Goal: Task Accomplishment & Management: Complete application form

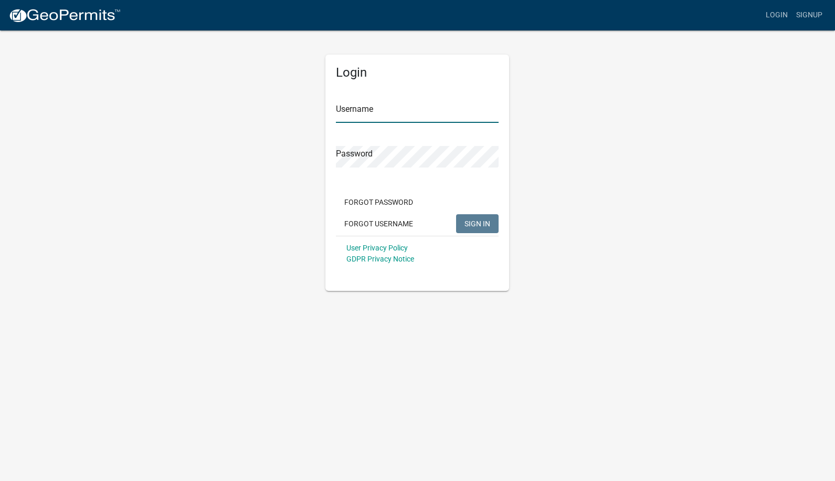
click at [358, 114] on input "Username" at bounding box center [417, 112] width 163 height 22
type input "caries"
click at [456, 214] on button "SIGN IN" at bounding box center [477, 223] width 43 height 19
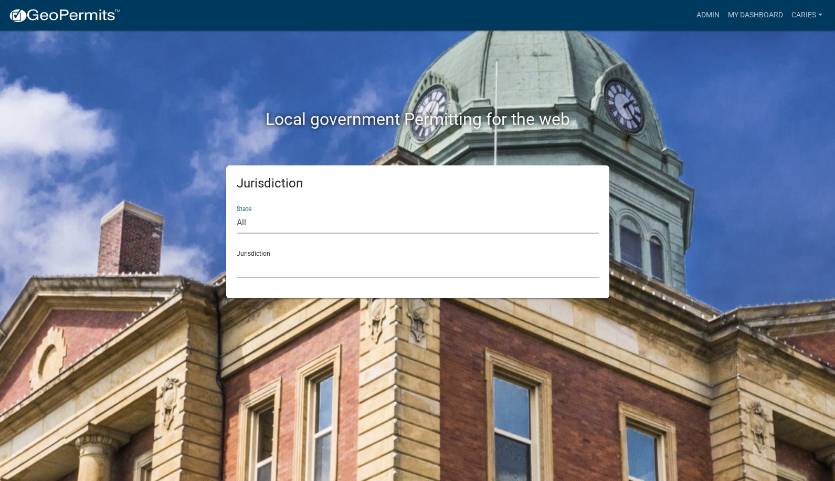
click at [345, 223] on select "All Colorado Georgia Indiana Iowa Kansas Minnesota Ohio South Carolina Wisconsin" at bounding box center [418, 223] width 362 height 22
select select "Iowa"
click at [237, 212] on select "All Colorado Georgia Indiana Iowa Kansas Minnesota Ohio South Carolina Wisconsin" at bounding box center [418, 223] width 362 height 22
click at [305, 270] on select "Boone County, Iowa Butler County, Iowa Cerro Gordo County, Iowa City of Harlan,…" at bounding box center [418, 268] width 362 height 22
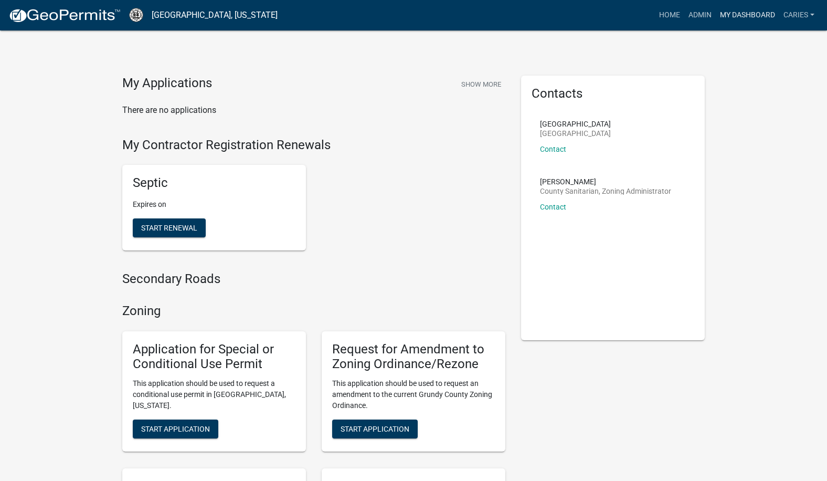
click at [766, 13] on link "My Dashboard" at bounding box center [747, 15] width 63 height 20
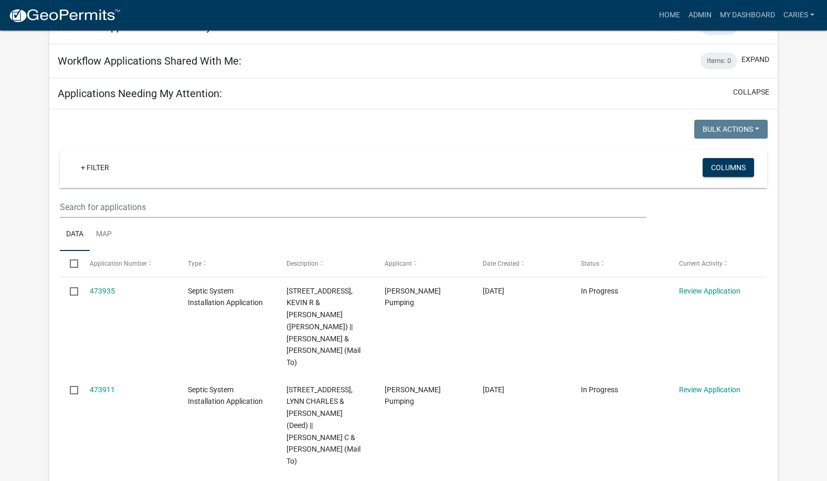
scroll to position [700, 0]
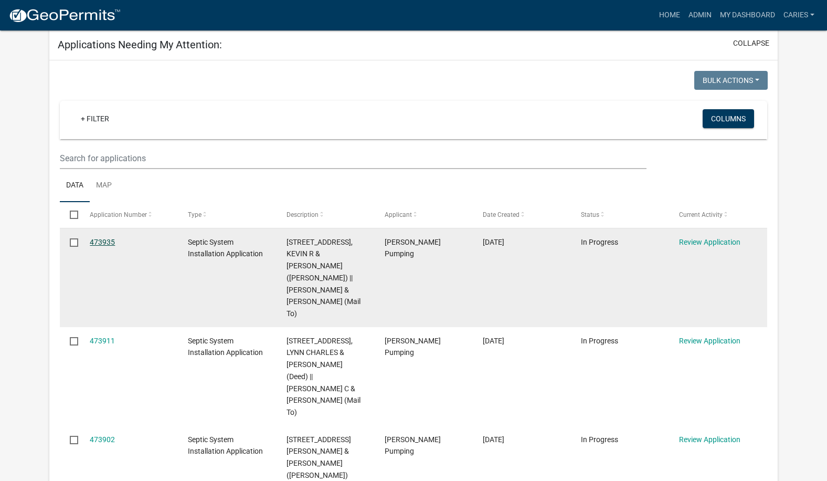
click at [113, 239] on link "473935" at bounding box center [102, 242] width 25 height 8
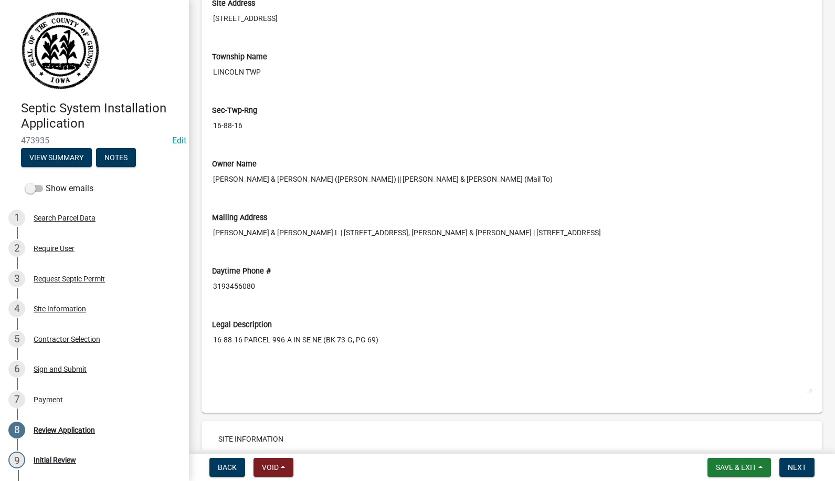
scroll to position [577, 0]
click at [785, 462] on button "Next" at bounding box center [796, 467] width 35 height 19
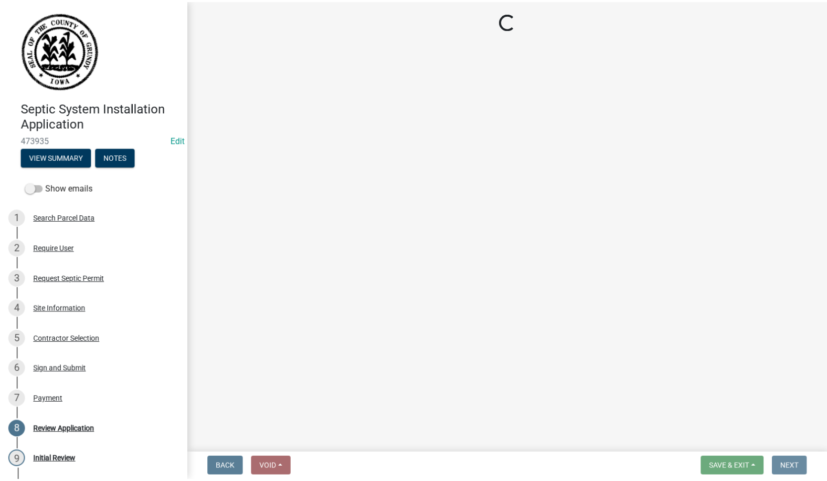
scroll to position [0, 0]
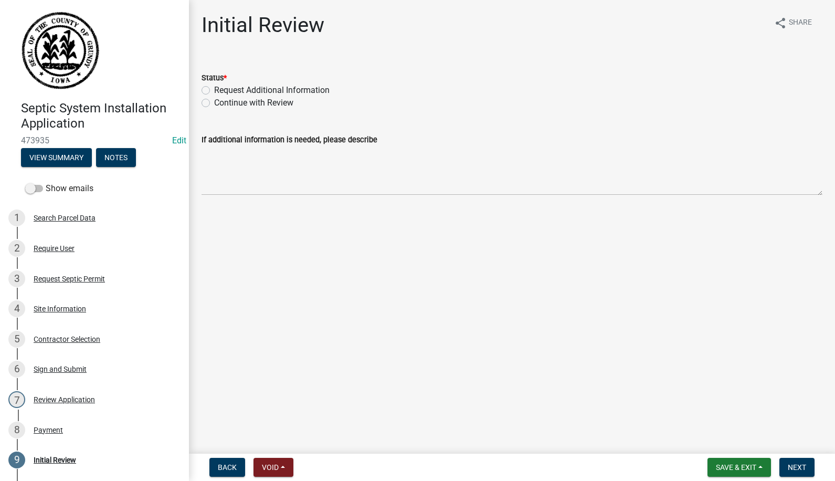
click at [214, 103] on label "Continue with Review" at bounding box center [253, 103] width 79 height 13
click at [214, 103] on input "Continue with Review" at bounding box center [217, 100] width 7 height 7
radio input "true"
click at [795, 467] on span "Next" at bounding box center [797, 467] width 18 height 8
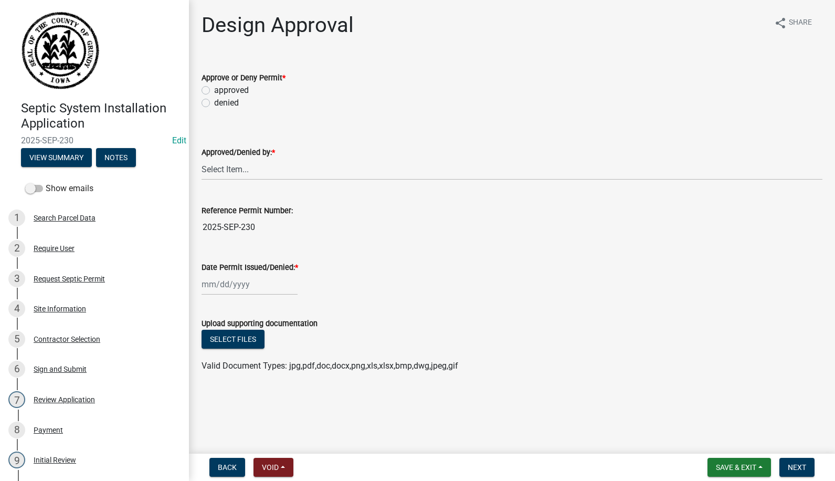
click at [214, 89] on label "approved" at bounding box center [231, 90] width 35 height 13
click at [214, 89] on input "approved" at bounding box center [217, 87] width 7 height 7
radio input "true"
click at [225, 166] on select "Select Item... Carie Steinbron" at bounding box center [512, 169] width 621 height 22
click at [202, 158] on select "Select Item... Carie Steinbron" at bounding box center [512, 169] width 621 height 22
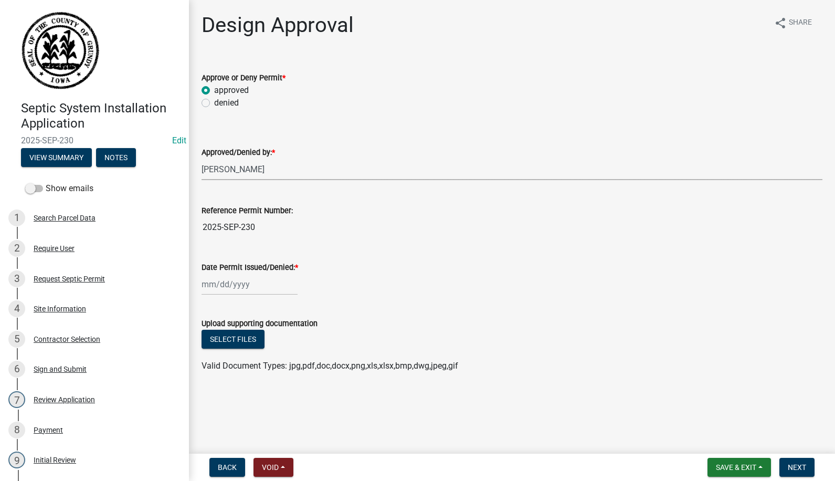
select select "d5ffc9f0-d432-4ef1-b8c0-862033fd64e5"
select select "9"
select select "2025"
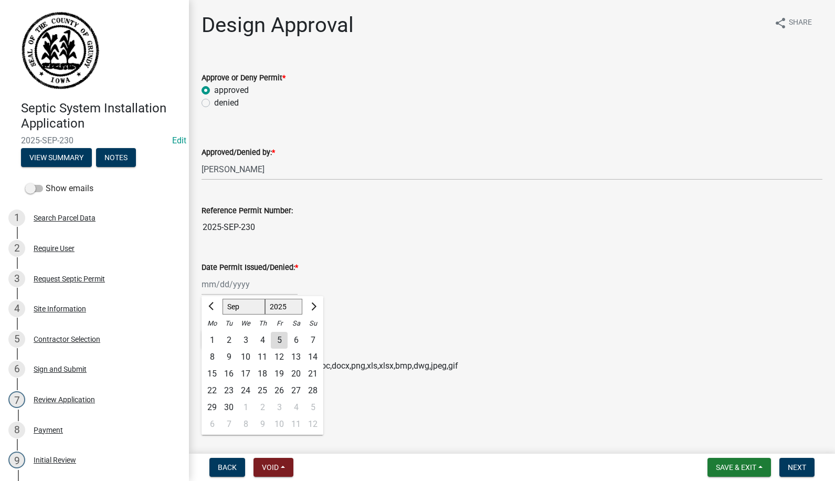
click at [232, 286] on div "Jan Feb Mar Apr May Jun Jul Aug Sep Oct Nov Dec 1525 1526 1527 1528 1529 1530 1…" at bounding box center [250, 284] width 96 height 22
click at [210, 307] on span "Previous month" at bounding box center [212, 306] width 8 height 8
click at [210, 308] on span "Previous month" at bounding box center [212, 306] width 8 height 8
select select "6"
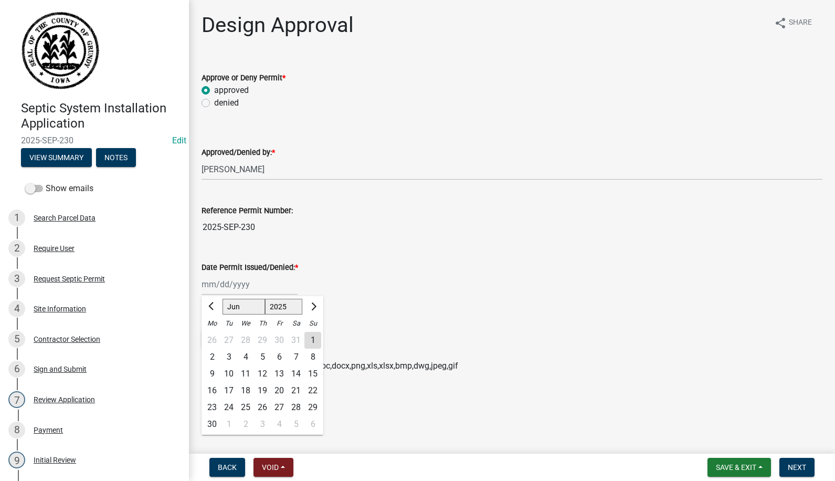
click at [278, 355] on div "6" at bounding box center [279, 356] width 17 height 17
type input "06/06/2025"
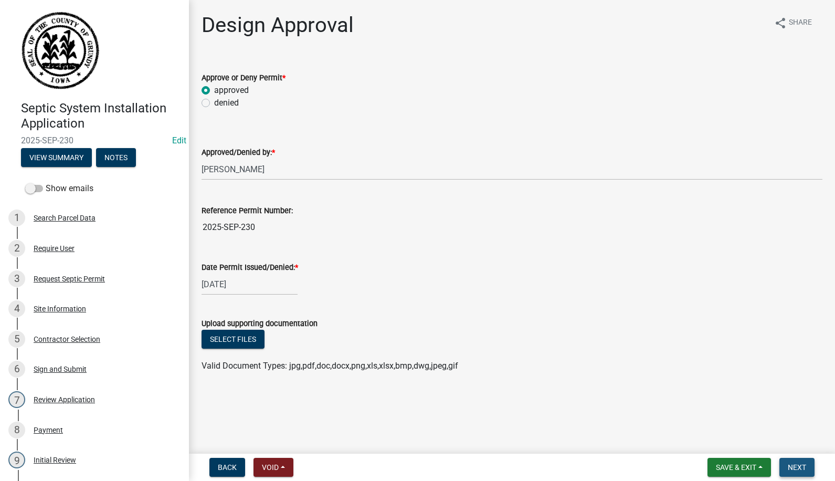
click at [804, 464] on span "Next" at bounding box center [797, 467] width 18 height 8
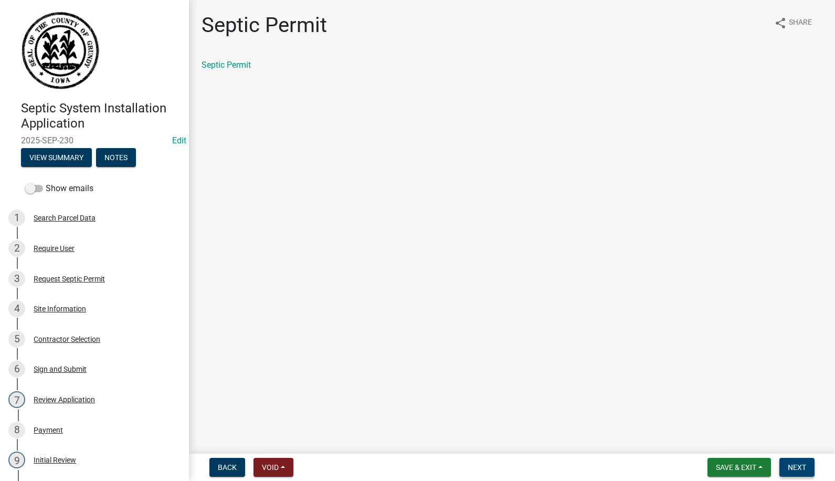
click at [788, 464] on span "Next" at bounding box center [797, 467] width 18 height 8
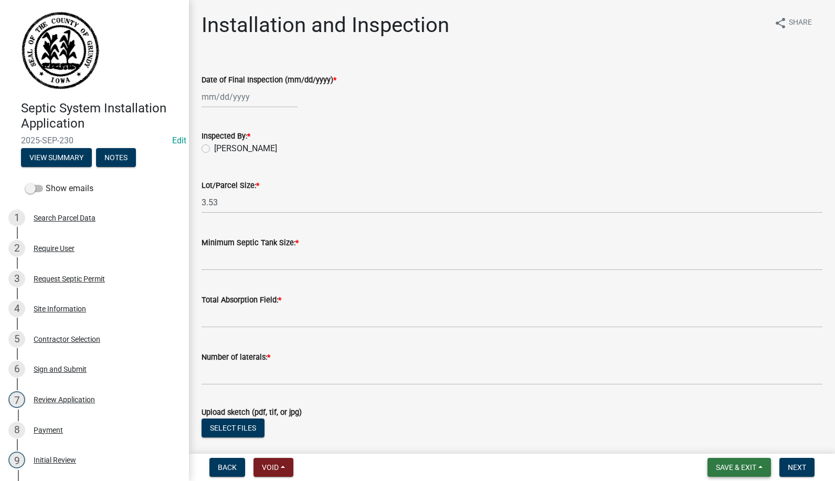
click at [742, 465] on span "Save & Exit" at bounding box center [736, 467] width 40 height 8
click at [720, 441] on button "Save & Exit" at bounding box center [729, 439] width 84 height 25
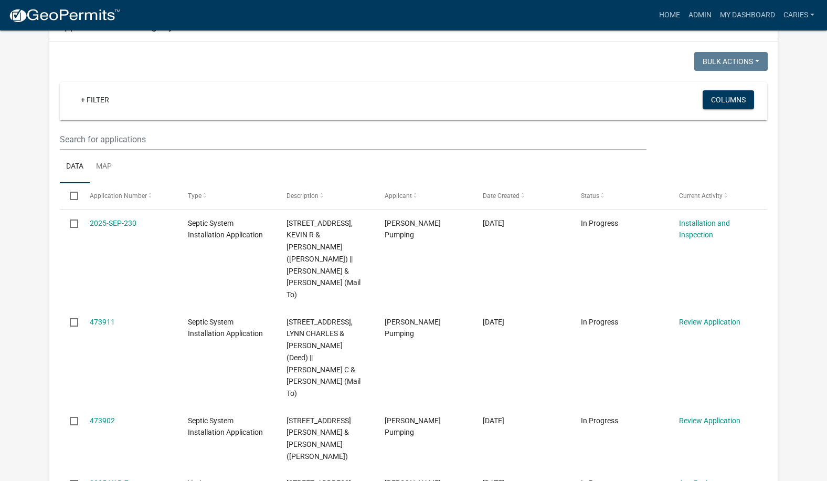
scroll to position [735, 0]
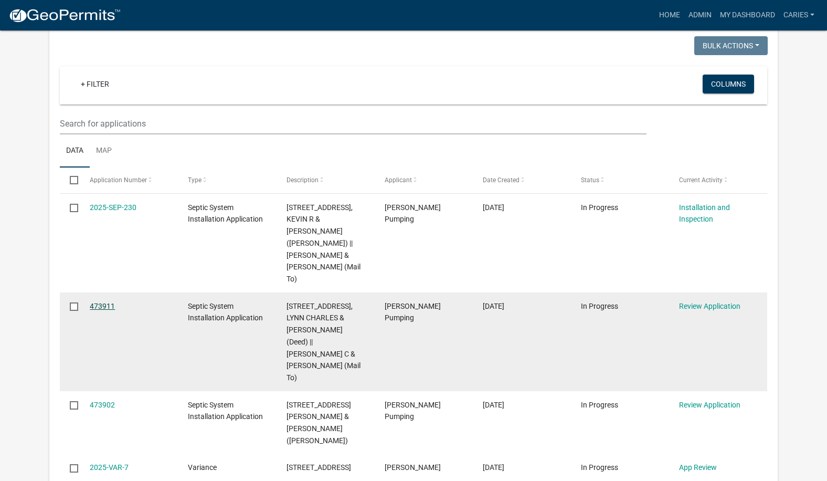
click at [102, 302] on link "473911" at bounding box center [102, 306] width 25 height 8
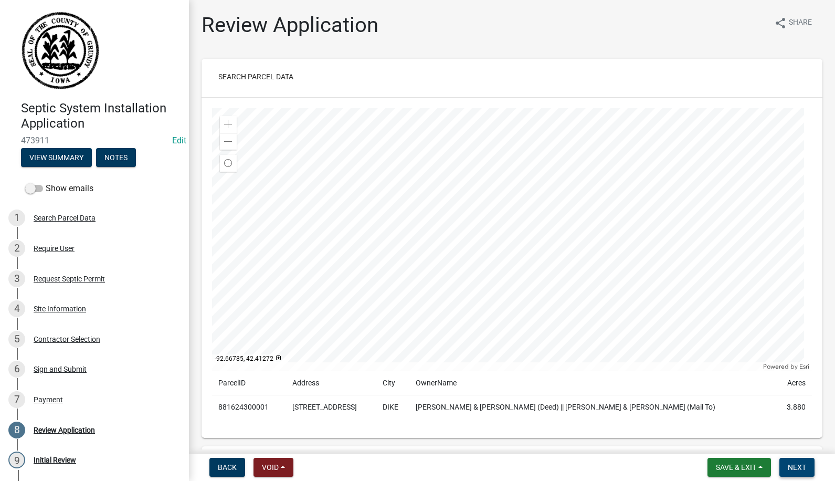
click at [802, 468] on span "Next" at bounding box center [797, 467] width 18 height 8
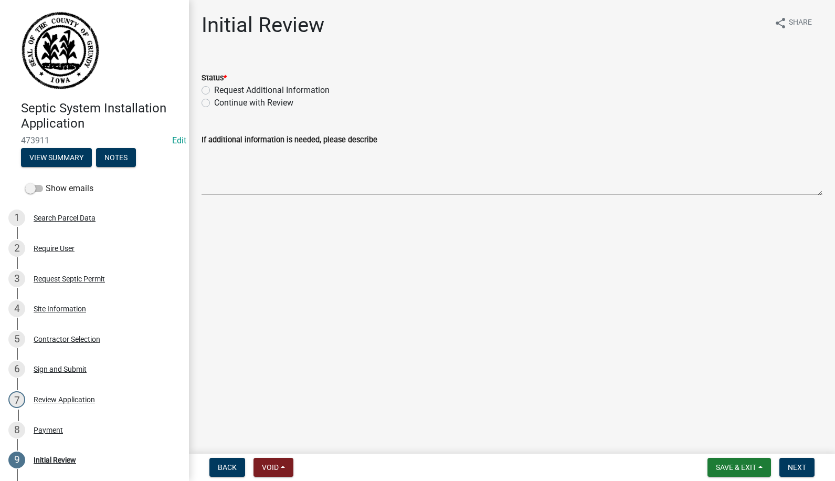
click at [214, 103] on label "Continue with Review" at bounding box center [253, 103] width 79 height 13
click at [214, 103] on input "Continue with Review" at bounding box center [217, 100] width 7 height 7
radio input "true"
click at [790, 466] on span "Next" at bounding box center [797, 467] width 18 height 8
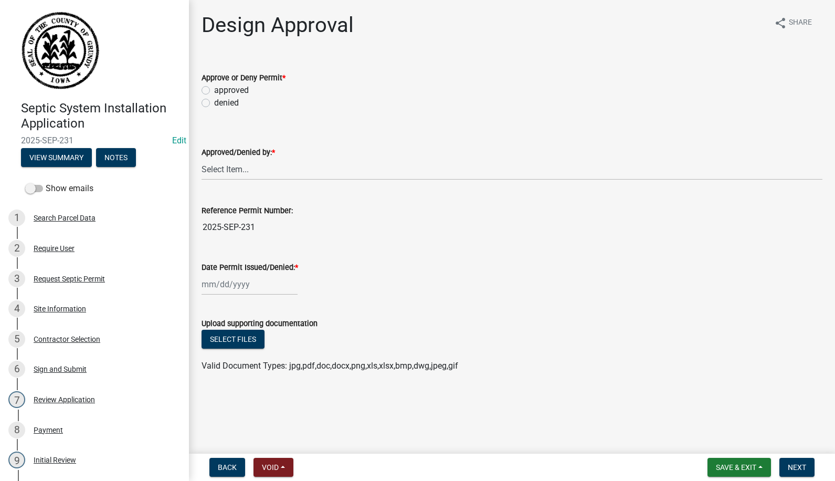
click at [214, 89] on label "approved" at bounding box center [231, 90] width 35 height 13
click at [214, 89] on input "approved" at bounding box center [217, 87] width 7 height 7
radio input "true"
drag, startPoint x: 222, startPoint y: 166, endPoint x: 224, endPoint y: 175, distance: 8.7
click at [222, 166] on select "Select Item... Carie Steinbron" at bounding box center [512, 169] width 621 height 22
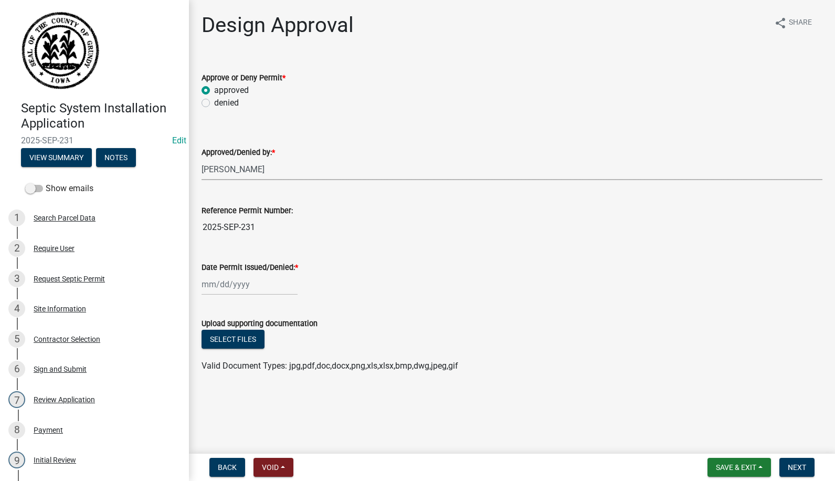
click at [202, 158] on select "Select Item... Carie Steinbron" at bounding box center [512, 169] width 621 height 22
select select "d5ffc9f0-d432-4ef1-b8c0-862033fd64e5"
click at [221, 283] on div at bounding box center [250, 284] width 96 height 22
select select "9"
select select "2025"
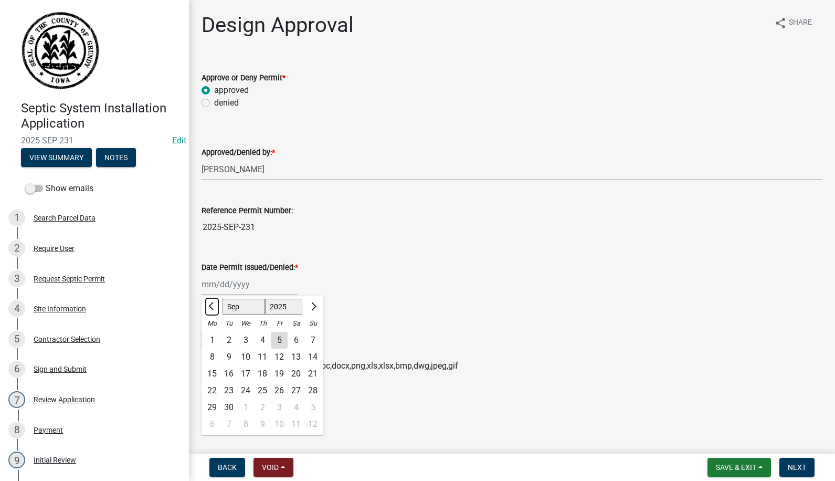
click at [210, 306] on span "Previous month" at bounding box center [212, 306] width 8 height 8
select select "6"
click at [279, 354] on div "6" at bounding box center [279, 356] width 17 height 17
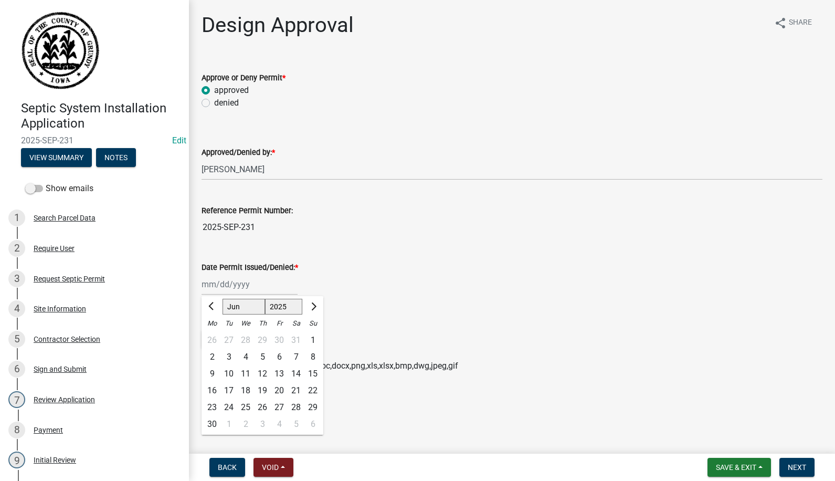
type input "06/06/2025"
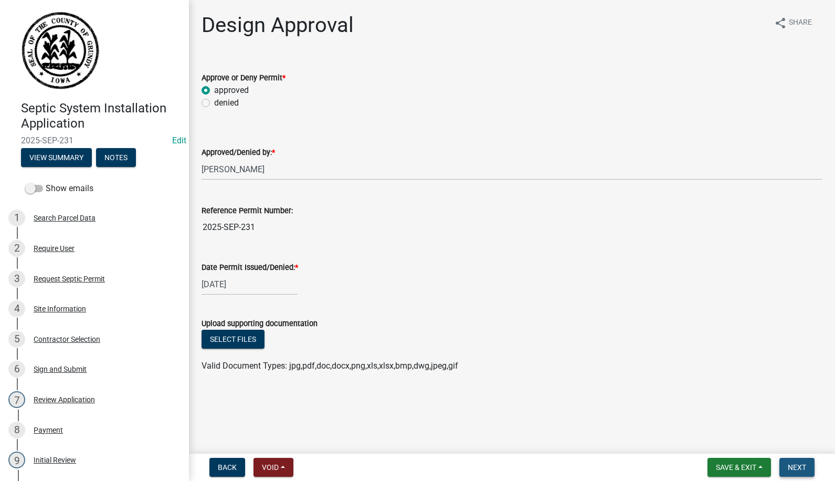
click at [790, 464] on span "Next" at bounding box center [797, 467] width 18 height 8
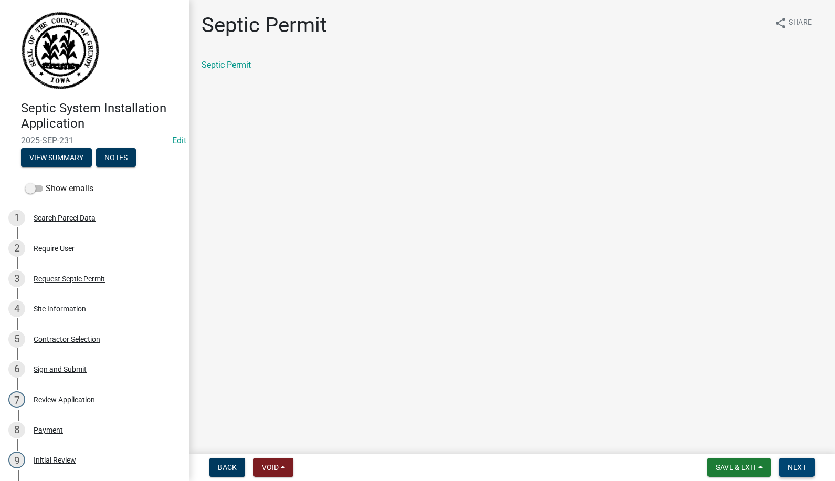
click at [790, 464] on span "Next" at bounding box center [797, 467] width 18 height 8
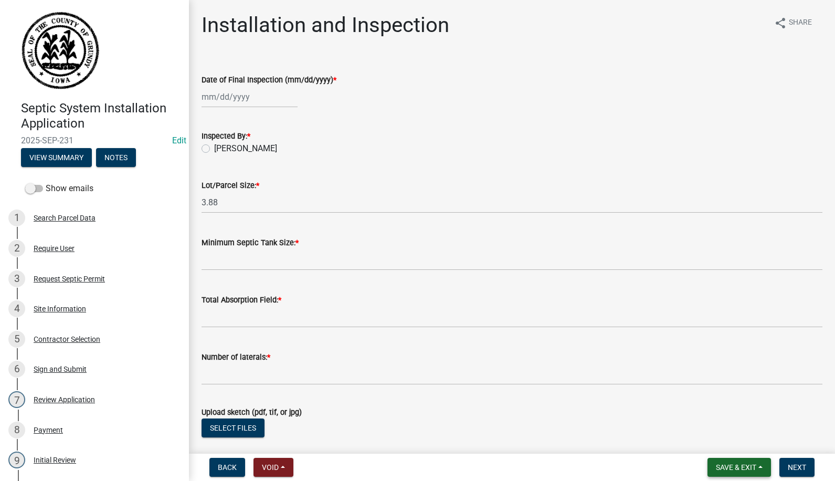
click at [745, 465] on span "Save & Exit" at bounding box center [736, 467] width 40 height 8
click at [712, 438] on button "Save & Exit" at bounding box center [729, 439] width 84 height 25
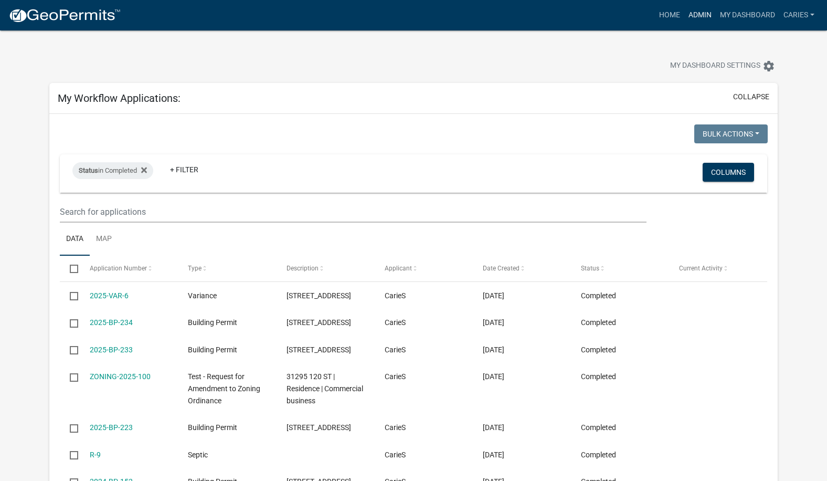
click at [702, 15] on link "Admin" at bounding box center [699, 15] width 31 height 20
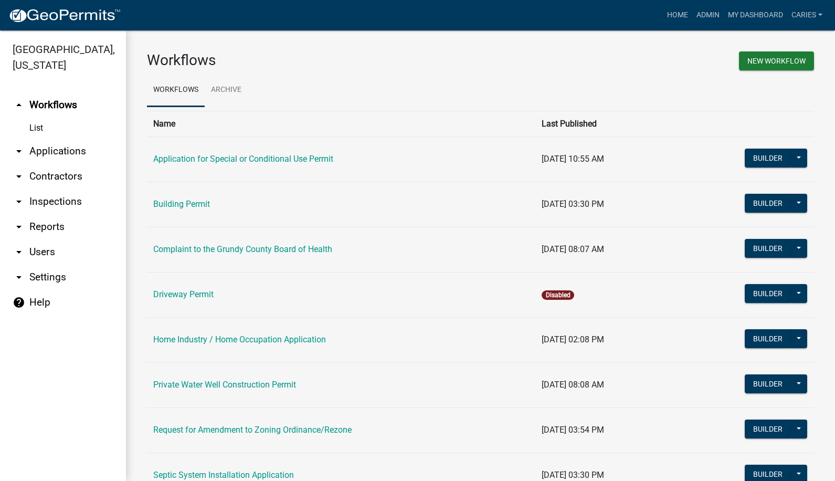
click at [64, 139] on link "arrow_drop_down Applications" at bounding box center [63, 151] width 126 height 25
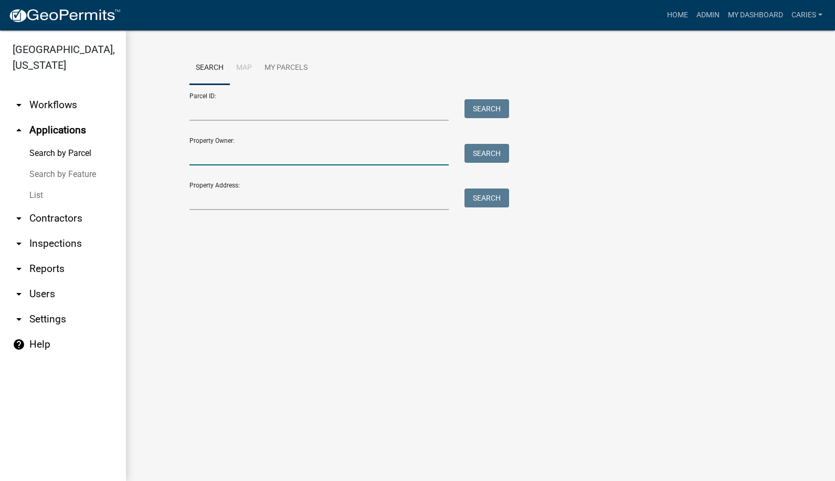
click at [201, 158] on input "Property Owner:" at bounding box center [319, 155] width 260 height 22
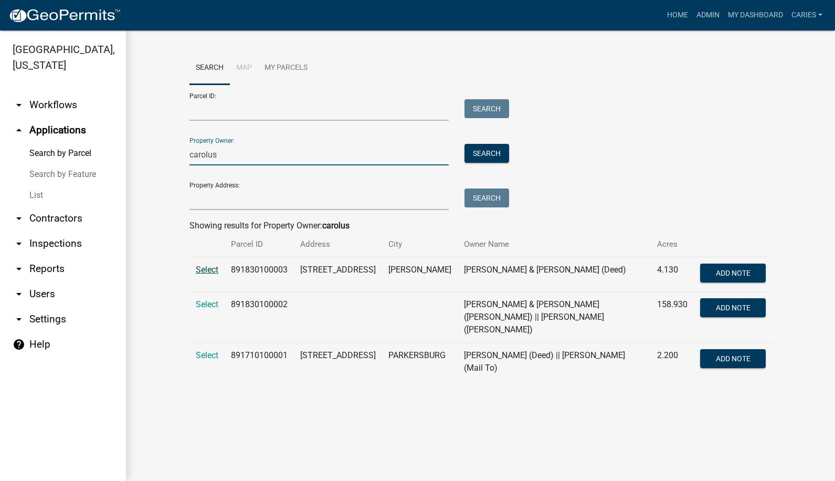
type input "carolus"
click at [208, 267] on span "Select" at bounding box center [207, 269] width 23 height 10
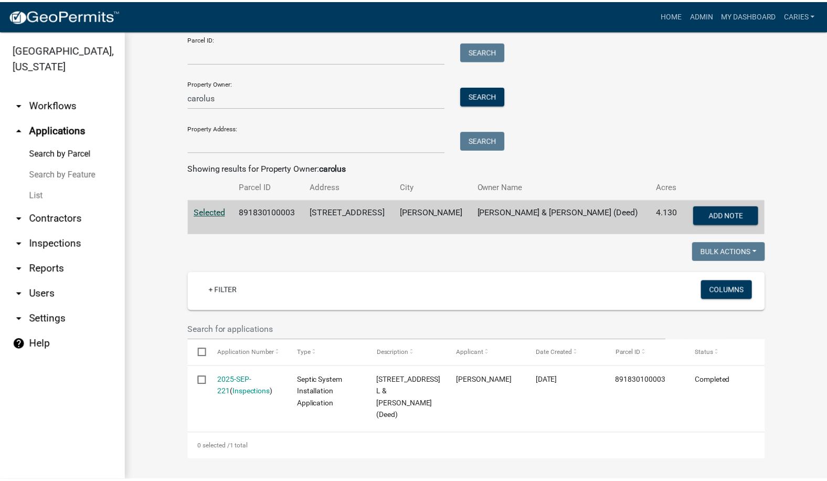
scroll to position [58, 0]
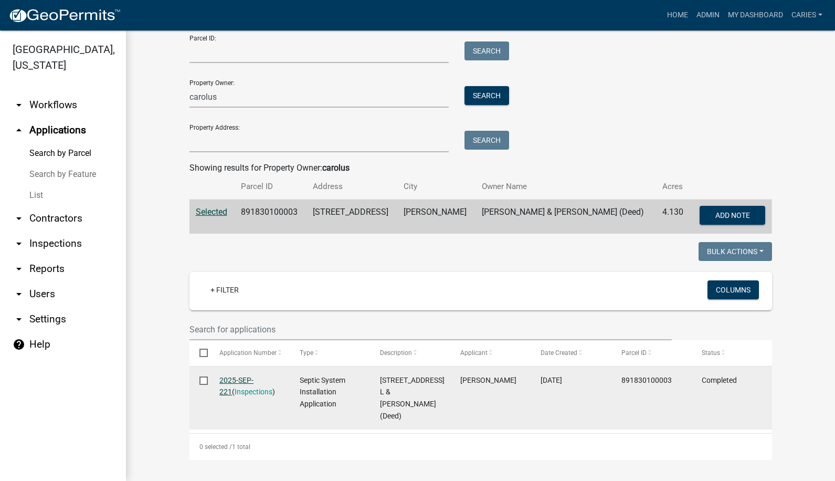
click at [249, 379] on link "2025-SEP-221" at bounding box center [236, 386] width 34 height 20
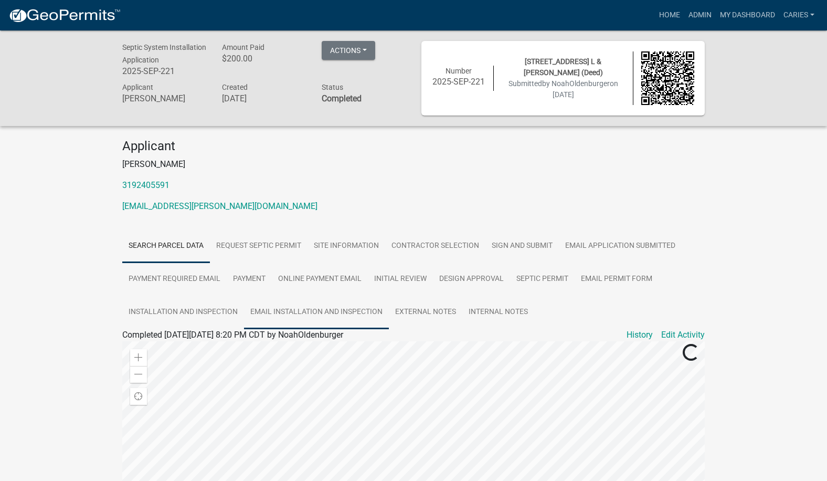
click at [320, 308] on link "Email Installation and Inspection" at bounding box center [316, 312] width 145 height 34
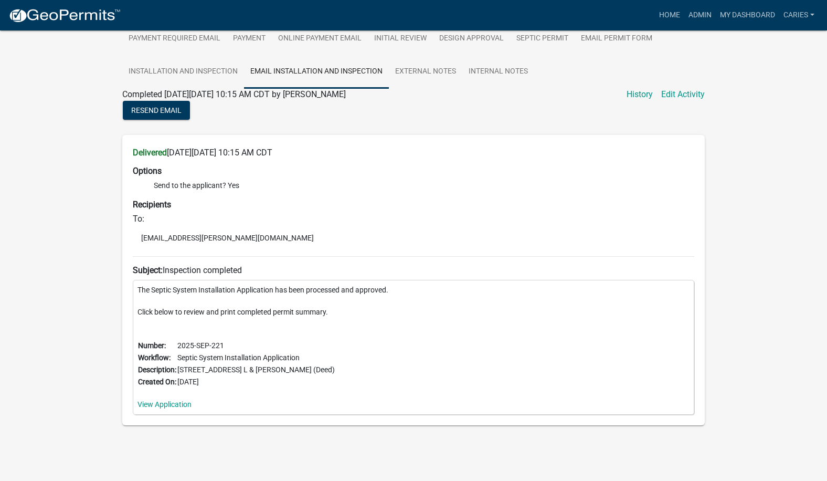
scroll to position [241, 0]
click at [153, 403] on link "View Application" at bounding box center [164, 403] width 54 height 8
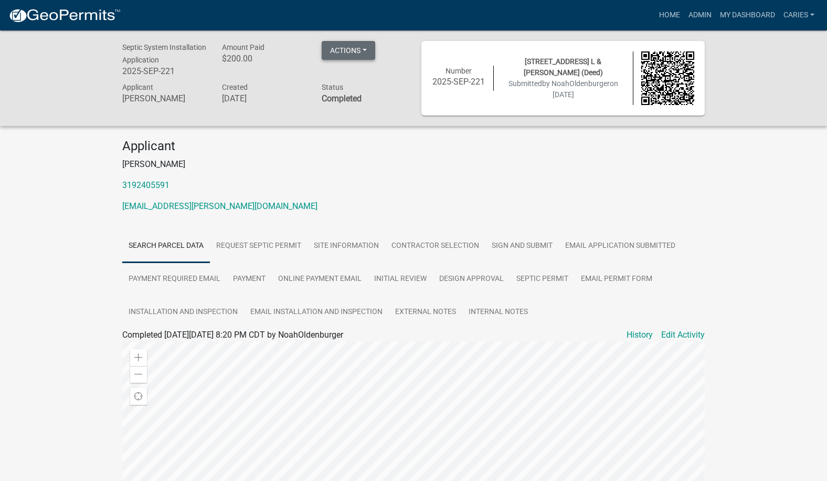
click at [346, 50] on button "Actions" at bounding box center [349, 50] width 54 height 19
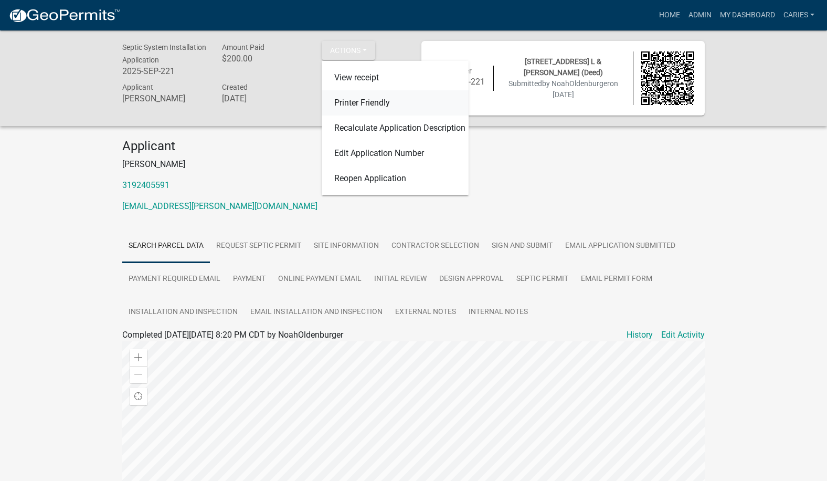
click at [353, 98] on link "Printer Friendly" at bounding box center [395, 102] width 147 height 25
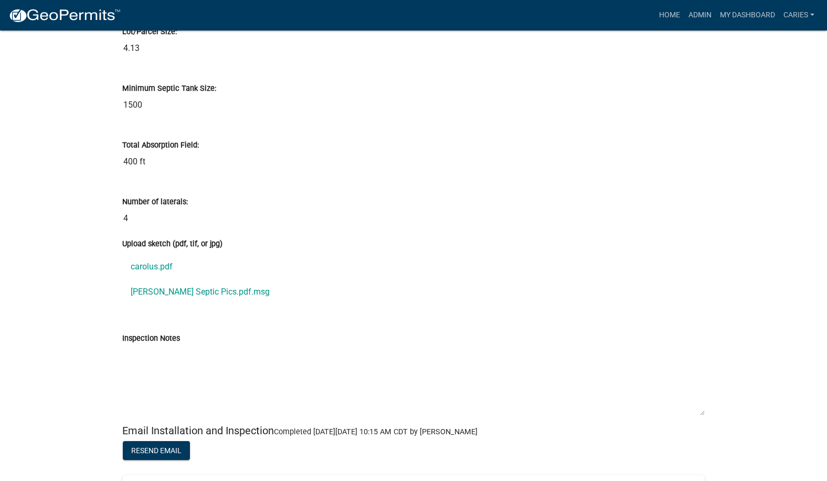
scroll to position [4723, 0]
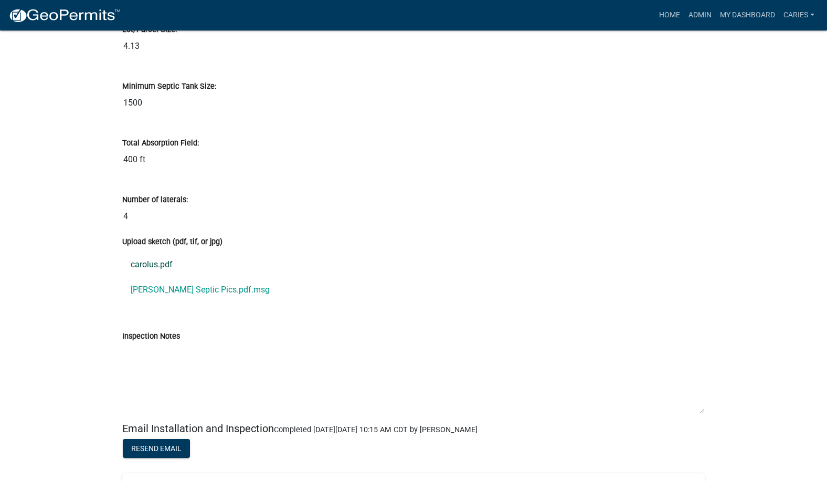
click at [153, 266] on link "carolus.pdf" at bounding box center [413, 264] width 583 height 25
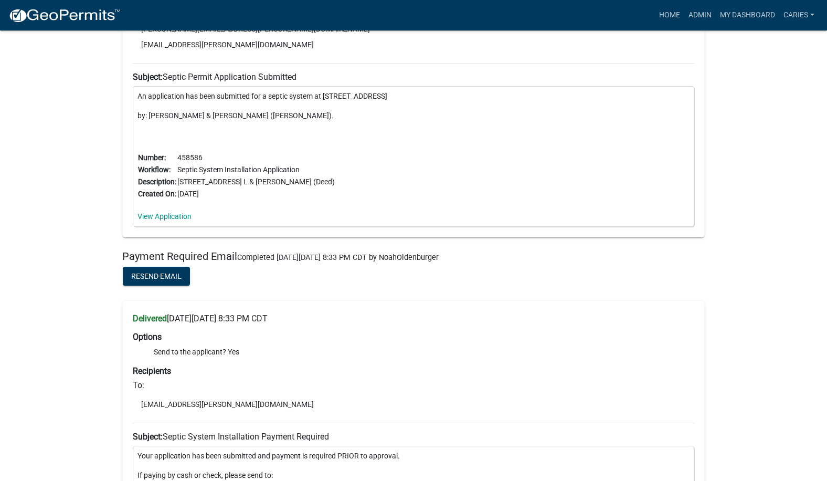
scroll to position [2204, 0]
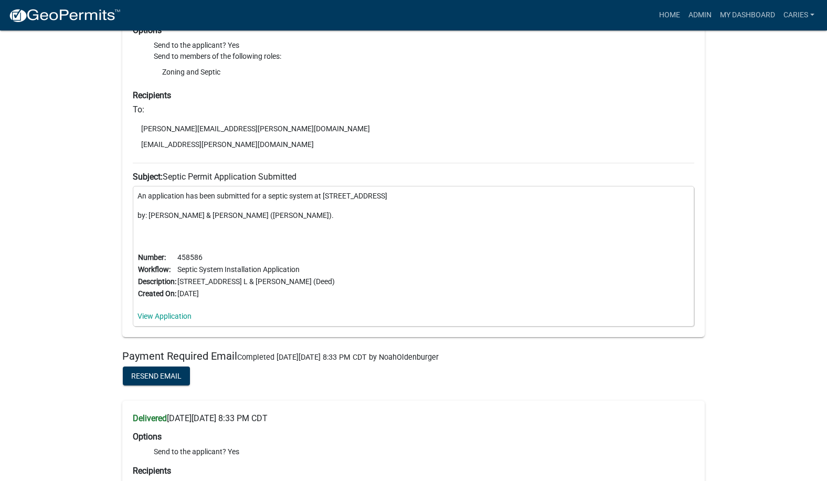
click at [407, 44] on li "Send to the applicant? Yes" at bounding box center [424, 45] width 541 height 11
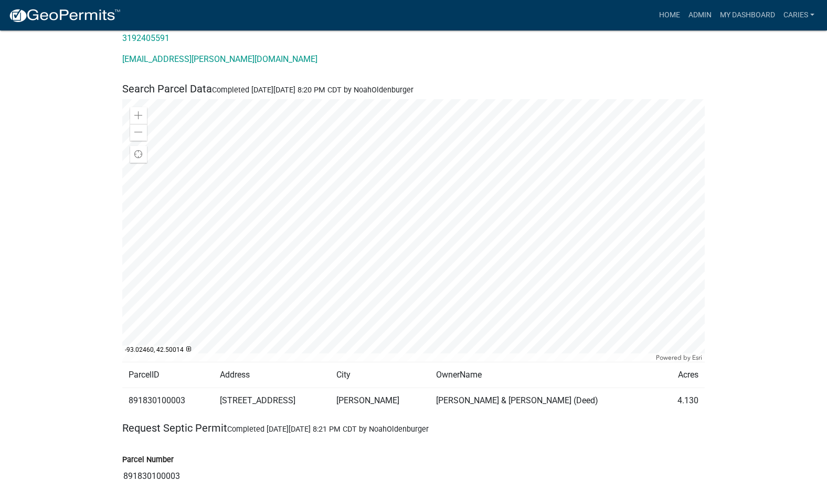
scroll to position [0, 0]
